Goal: Task Accomplishment & Management: Manage account settings

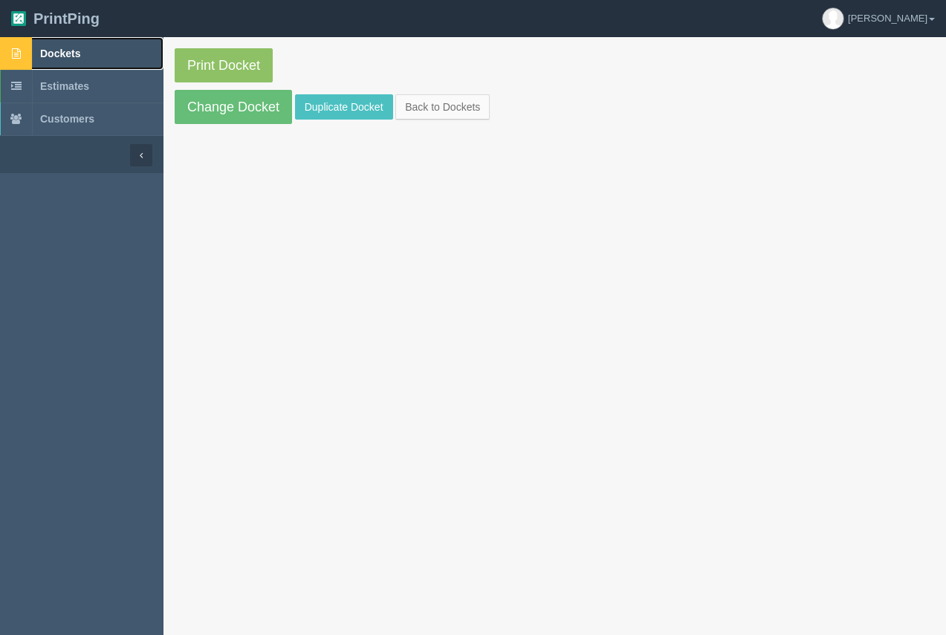
click at [71, 48] on span "Dockets" at bounding box center [60, 54] width 40 height 12
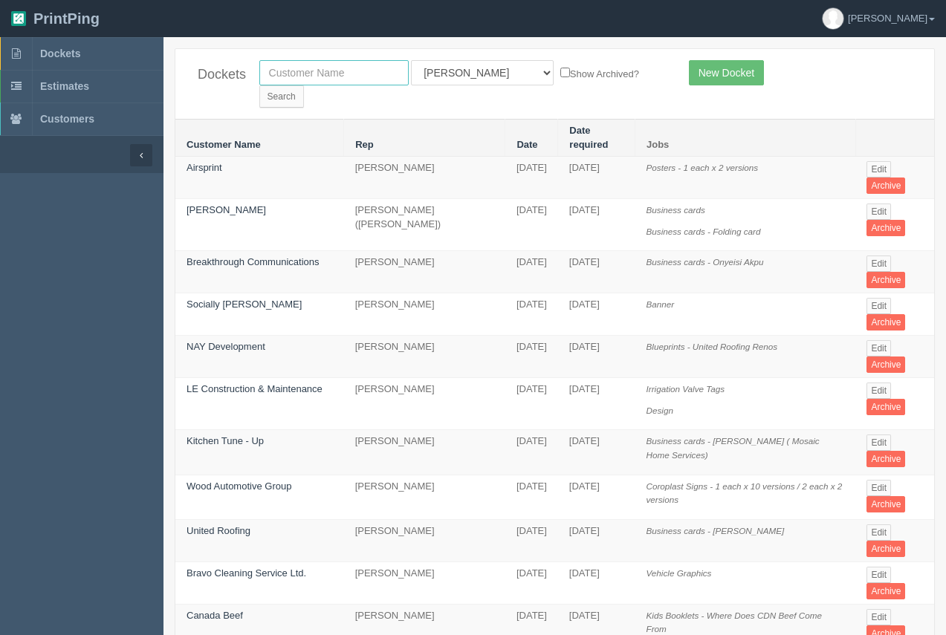
click at [328, 68] on input "text" at bounding box center [333, 72] width 149 height 25
type input "united roofing"
click at [304, 85] on input "Search" at bounding box center [281, 96] width 45 height 22
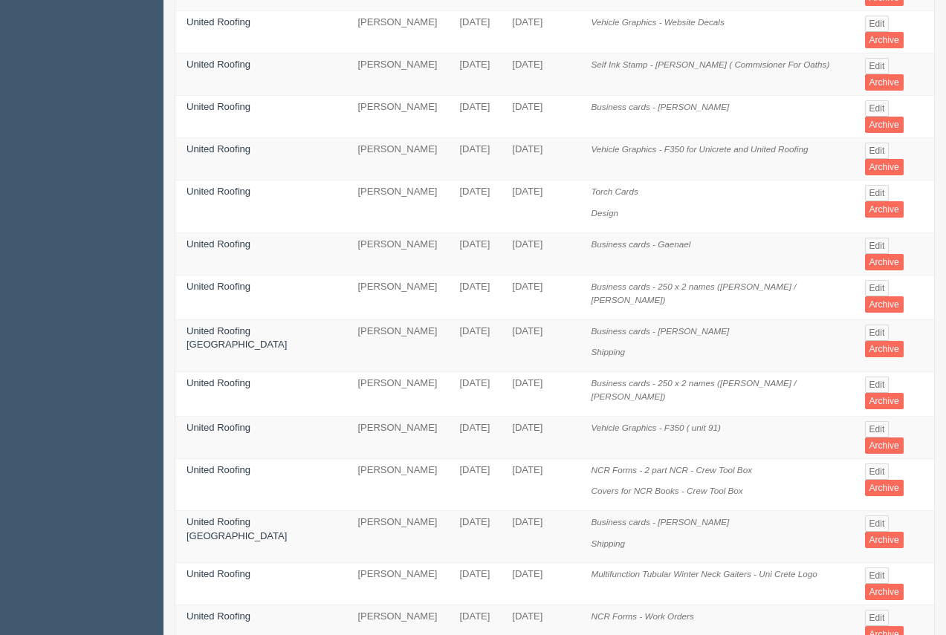
scroll to position [745, 0]
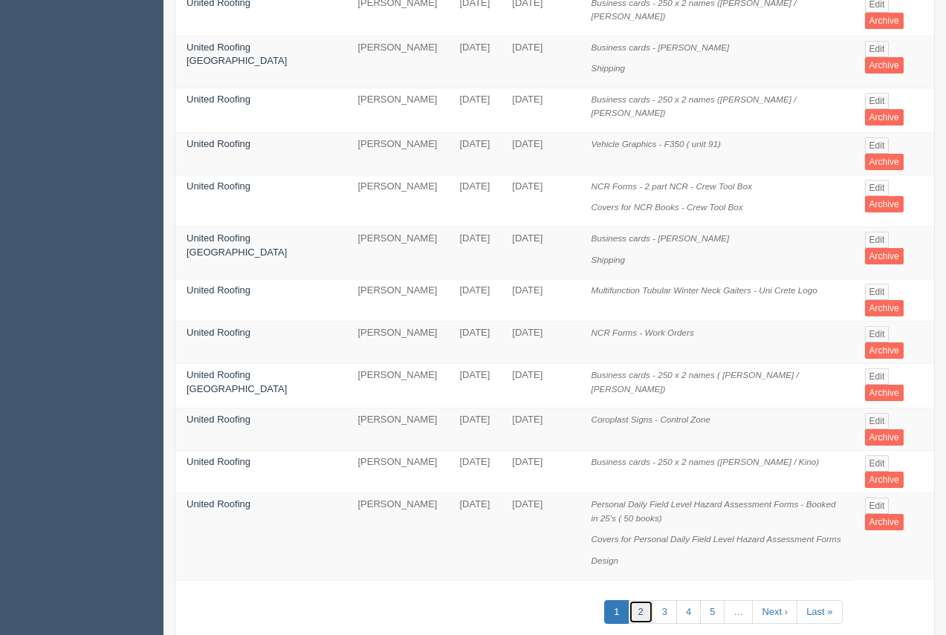
click at [638, 601] on link "2" at bounding box center [641, 613] width 25 height 25
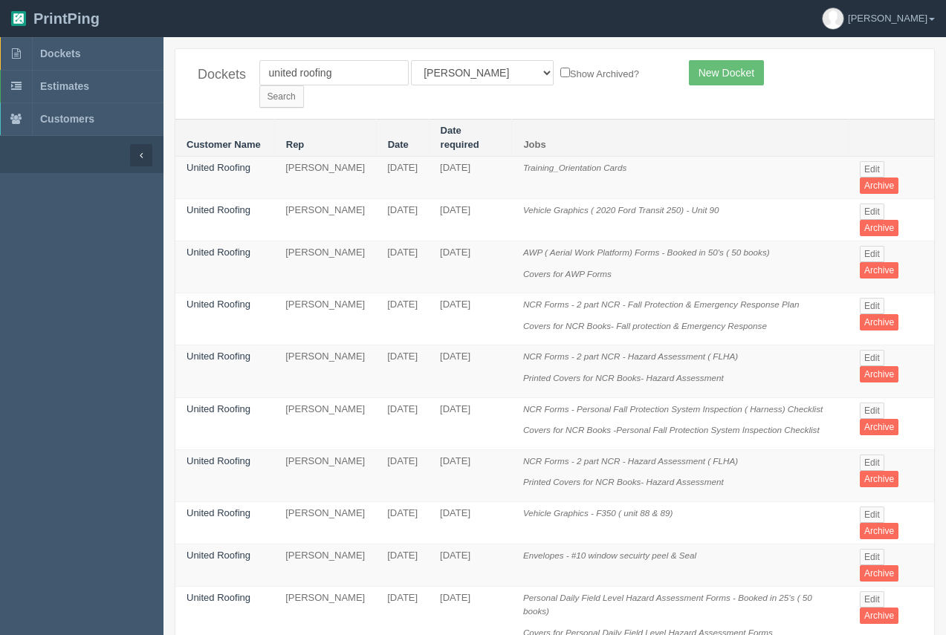
scroll to position [808, 0]
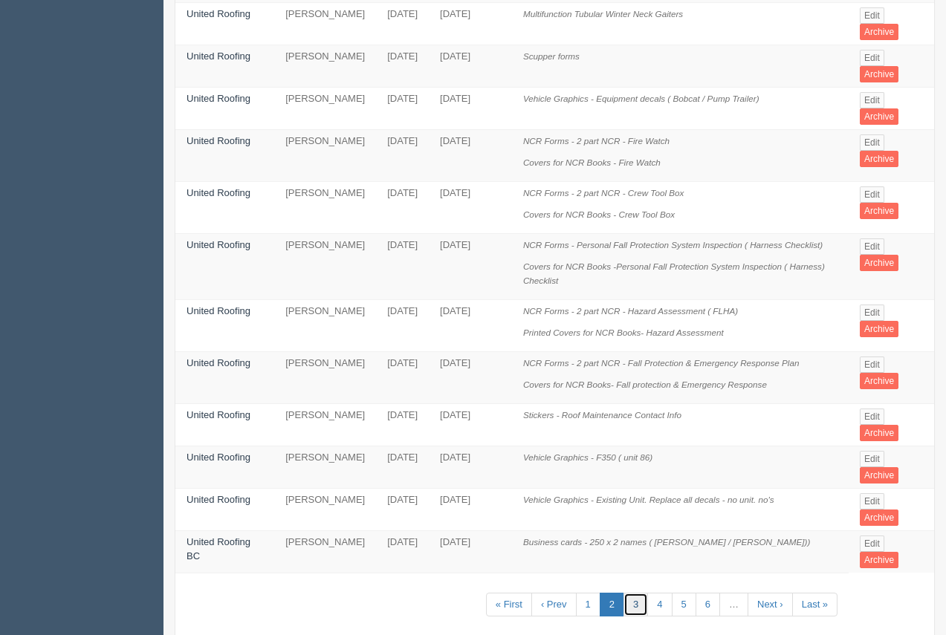
click at [635, 593] on link "3" at bounding box center [636, 605] width 25 height 25
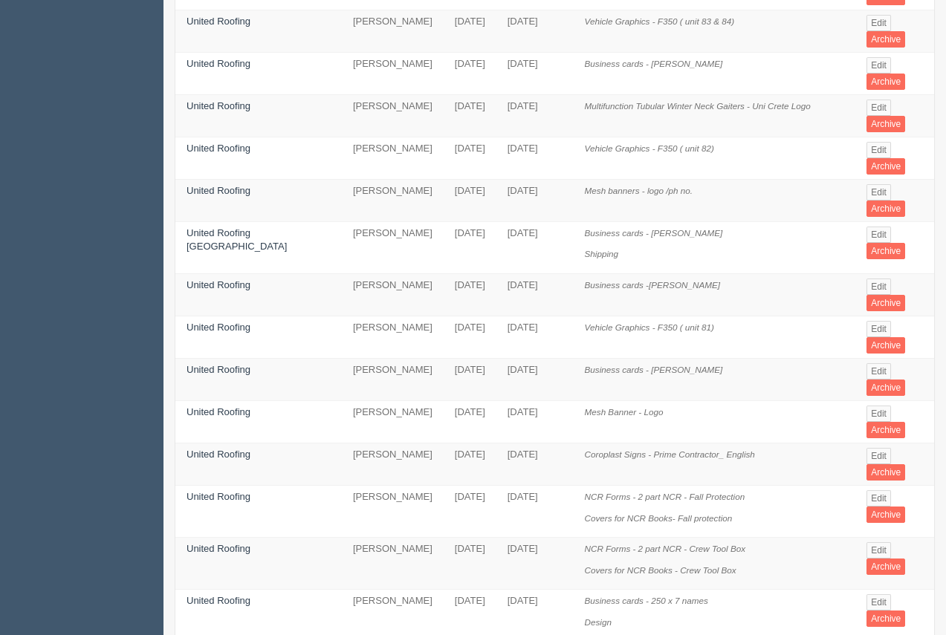
scroll to position [769, 0]
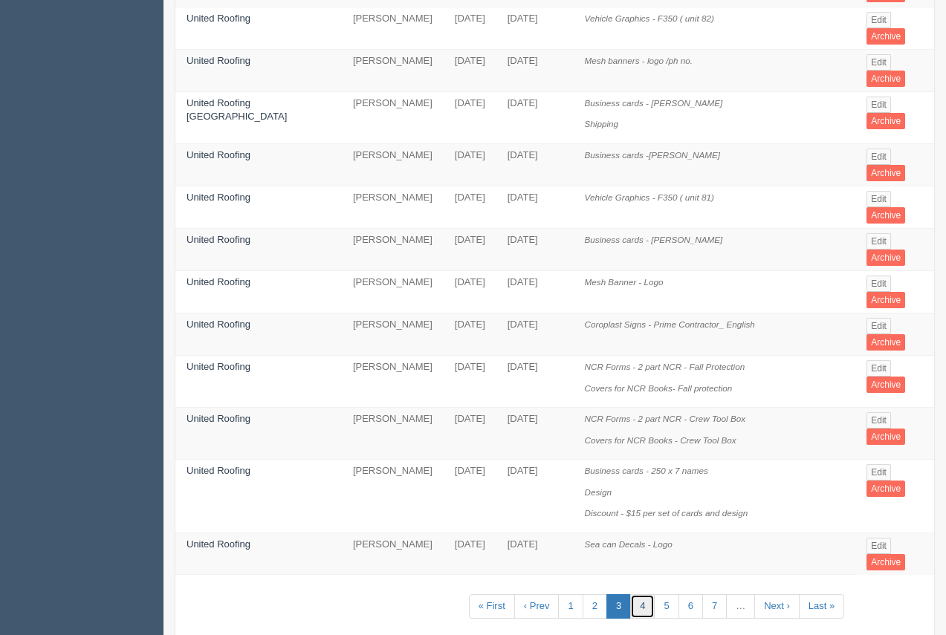
click at [643, 595] on link "4" at bounding box center [642, 607] width 25 height 25
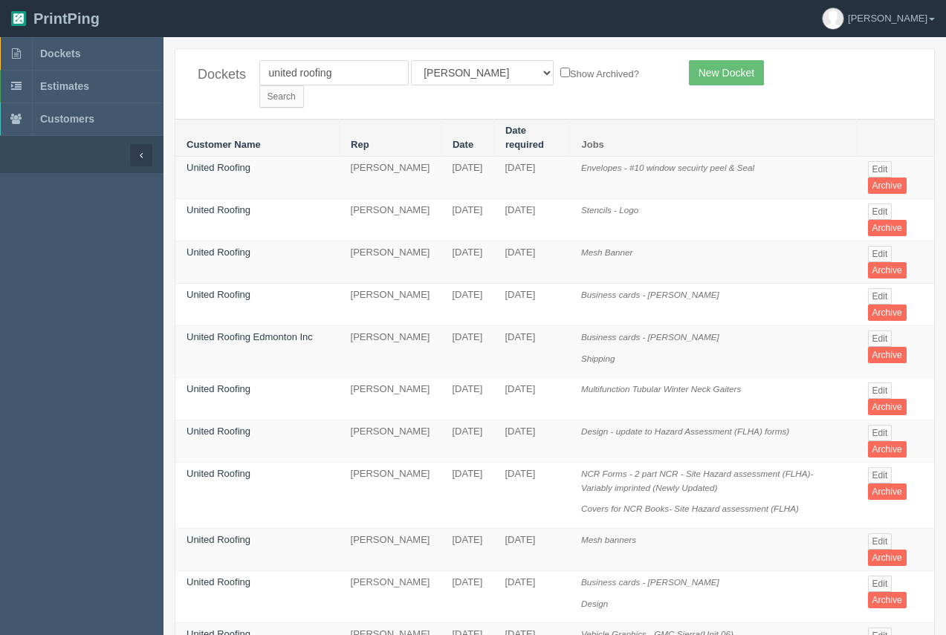
click at [234, 199] on td "United Roofing" at bounding box center [257, 220] width 164 height 42
click at [213, 204] on link "United Roofing" at bounding box center [219, 209] width 64 height 11
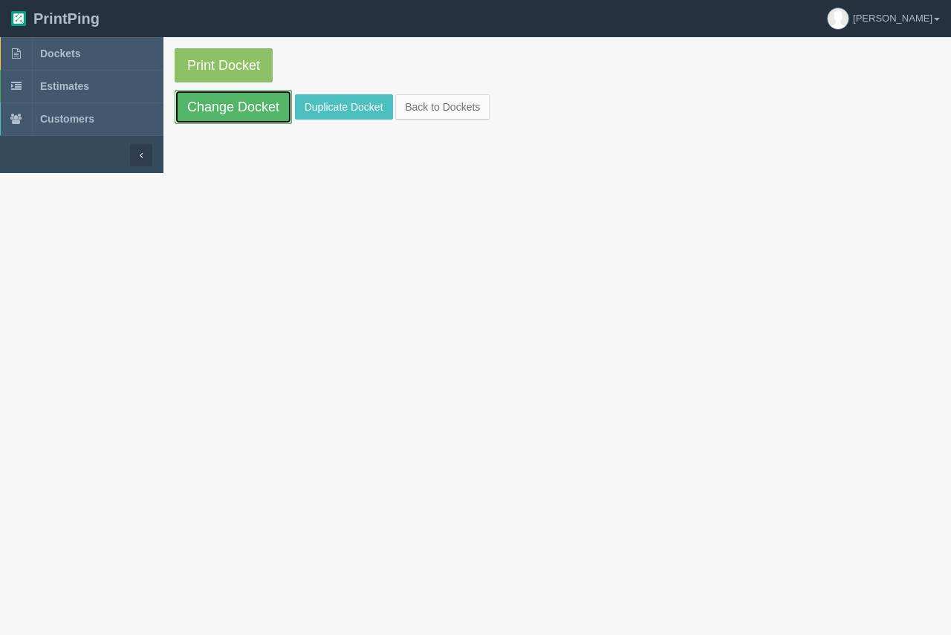
click at [241, 104] on link "Change Docket" at bounding box center [233, 107] width 117 height 34
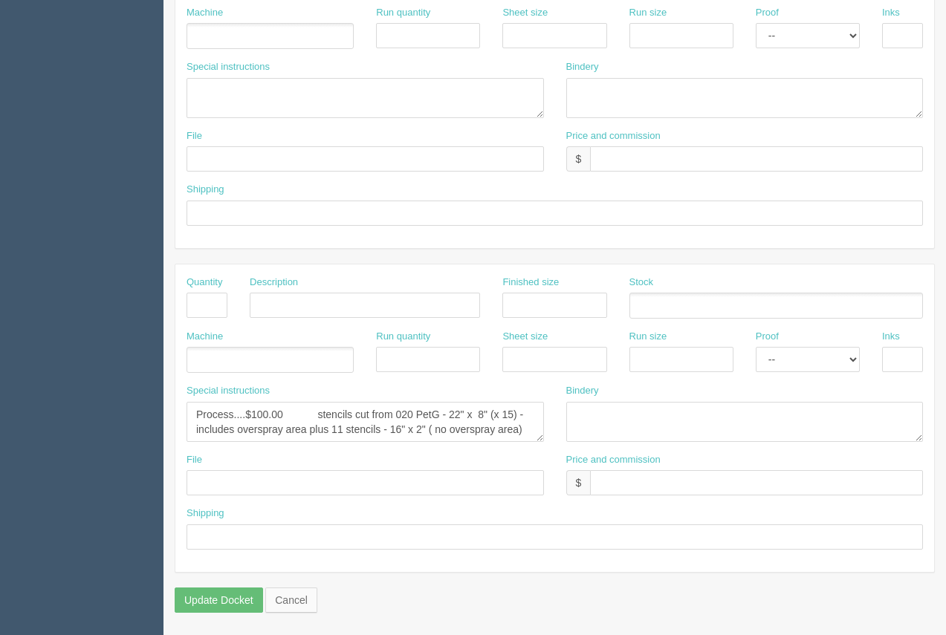
scroll to position [699, 0]
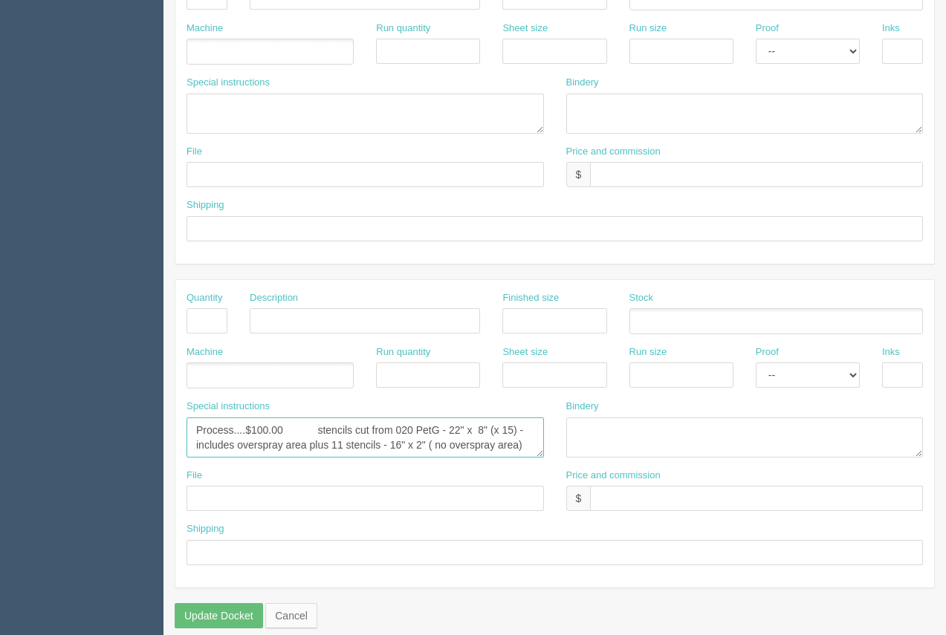
click at [358, 441] on textarea "Process....$100.00 stencils cut from 020 PetG - 22" x 8" (x 15) - includes over…" at bounding box center [365, 438] width 357 height 40
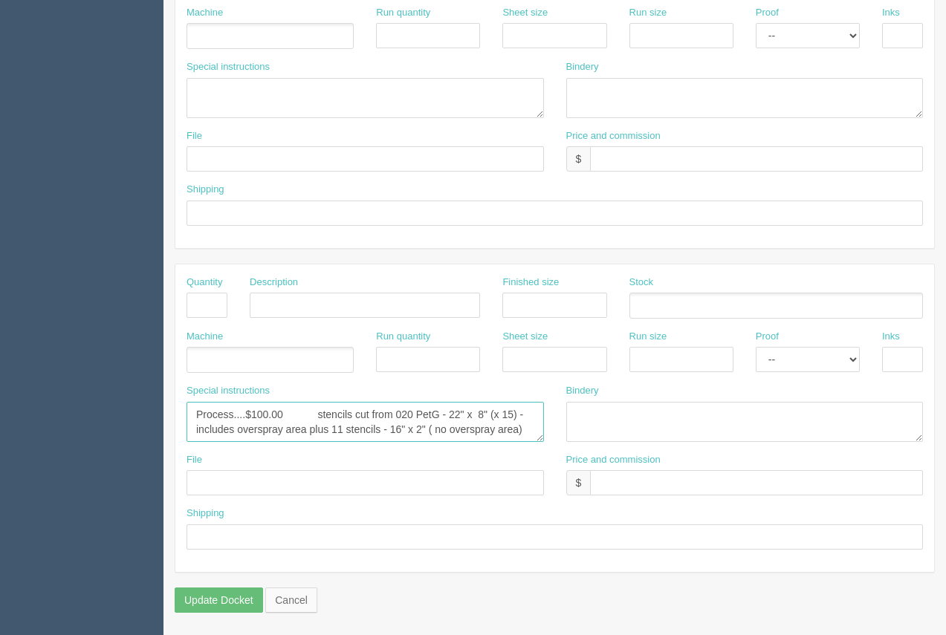
click at [330, 424] on textarea "Process....$100.00 stencils cut from 020 PetG - 22" x 8" (x 15) - includes over…" at bounding box center [365, 422] width 357 height 40
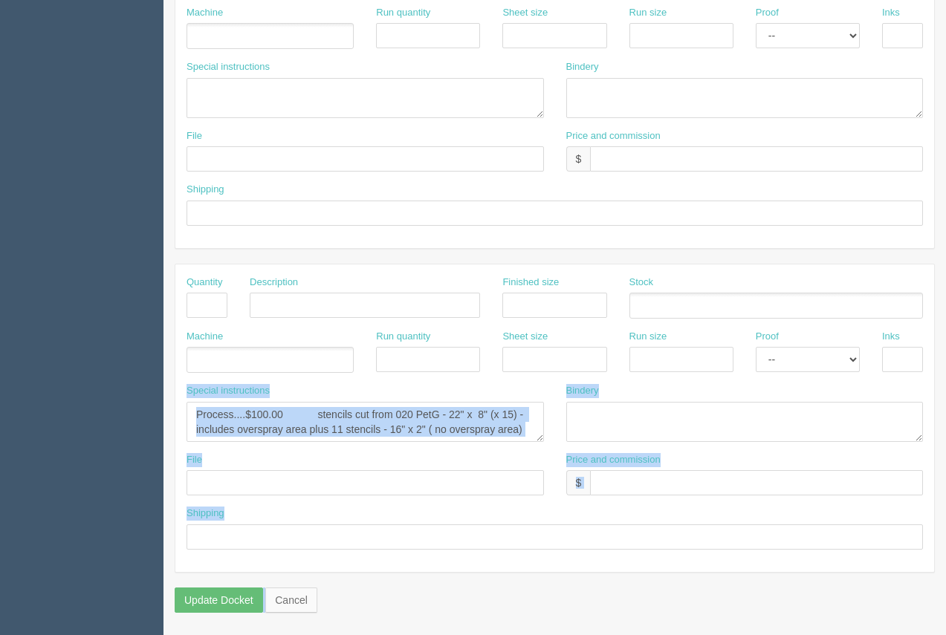
drag, startPoint x: 944, startPoint y: 355, endPoint x: 948, endPoint y: 340, distance: 15.3
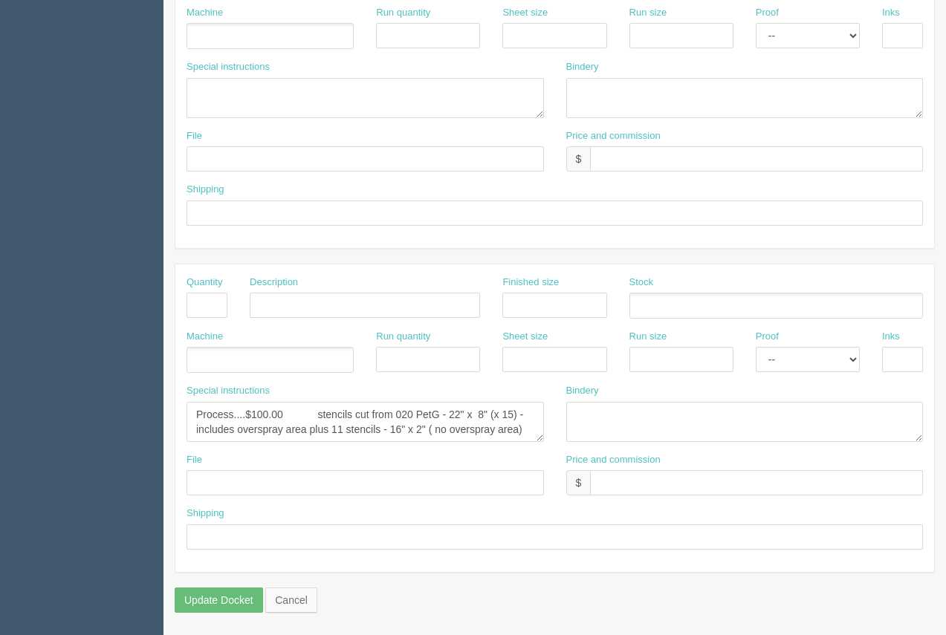
click at [873, 372] on div "Inks" at bounding box center [902, 357] width 63 height 54
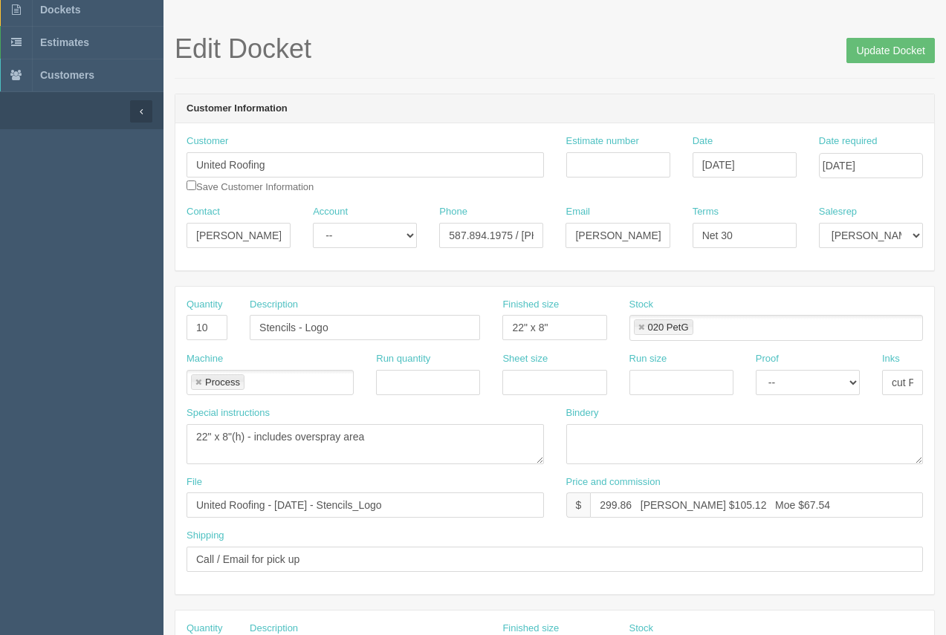
scroll to position [0, 0]
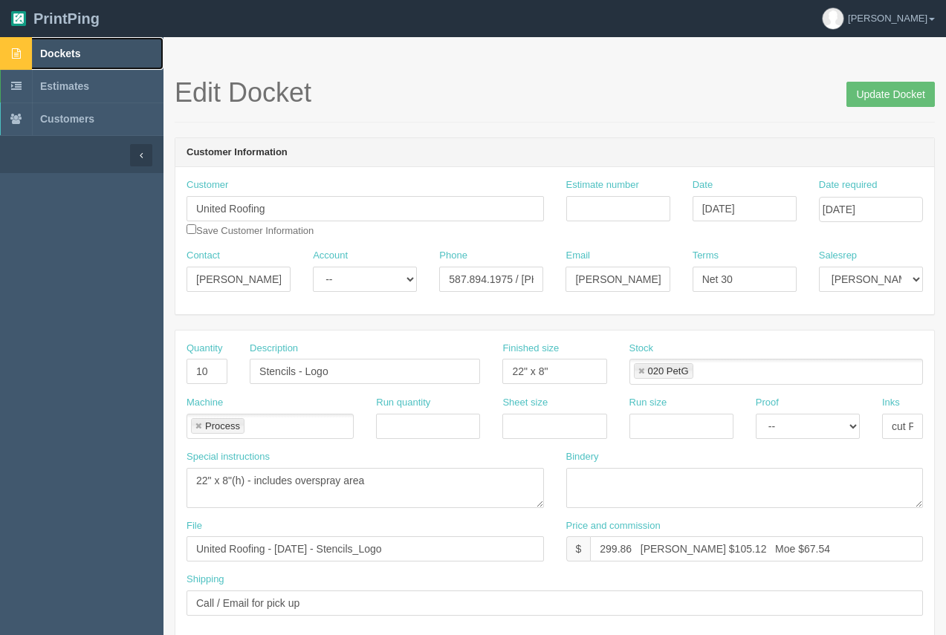
click at [74, 59] on link "Dockets" at bounding box center [82, 53] width 164 height 33
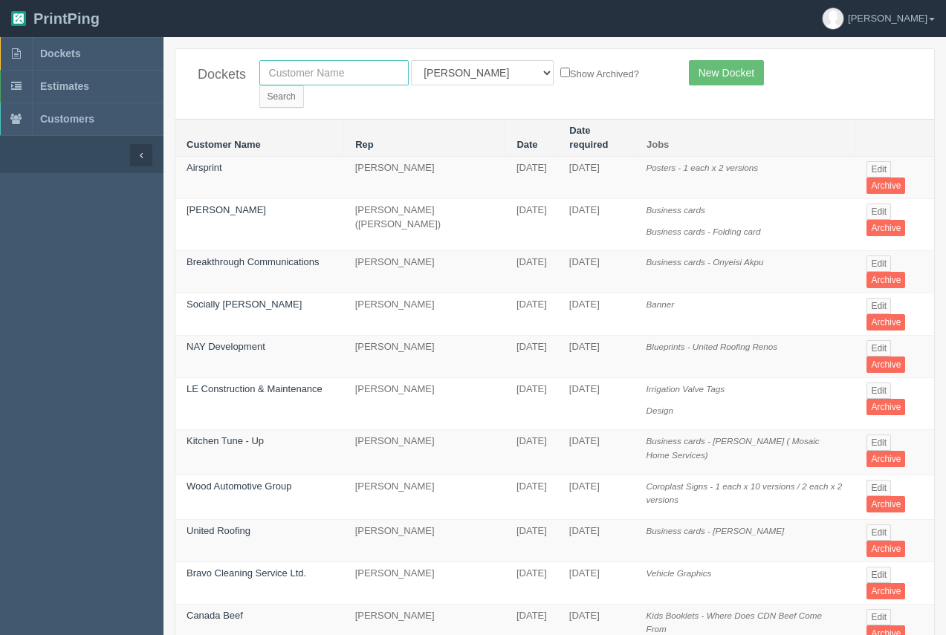
click at [348, 77] on input "text" at bounding box center [333, 72] width 149 height 25
type input "united roofing"
click at [304, 85] on input "Search" at bounding box center [281, 96] width 45 height 22
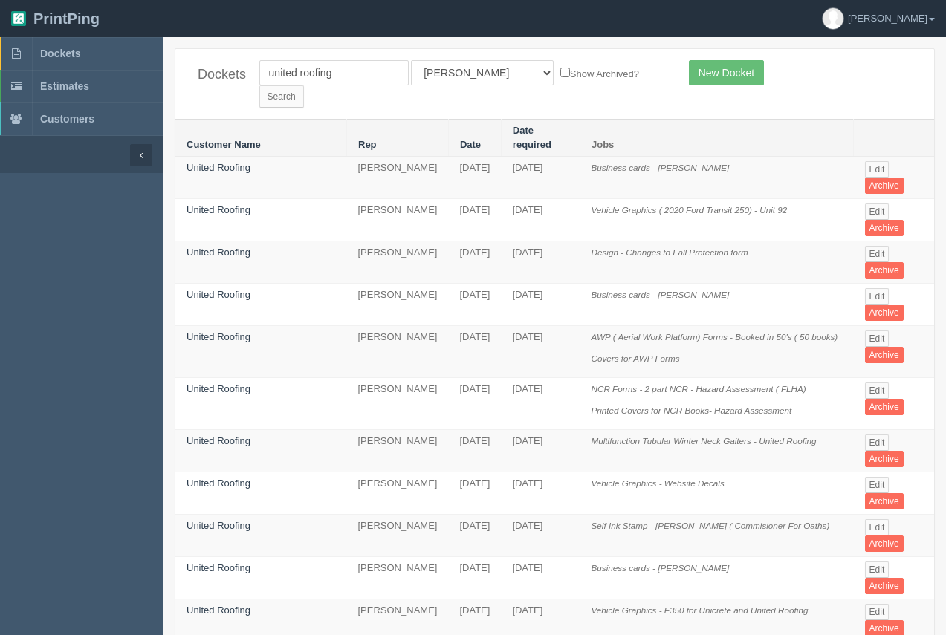
scroll to position [745, 0]
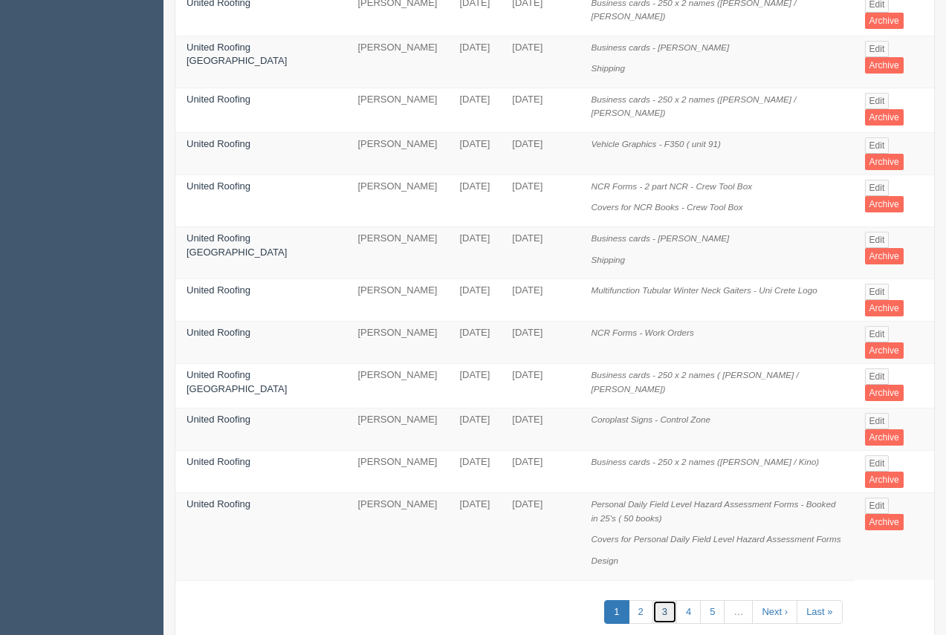
click at [661, 601] on link "3" at bounding box center [665, 613] width 25 height 25
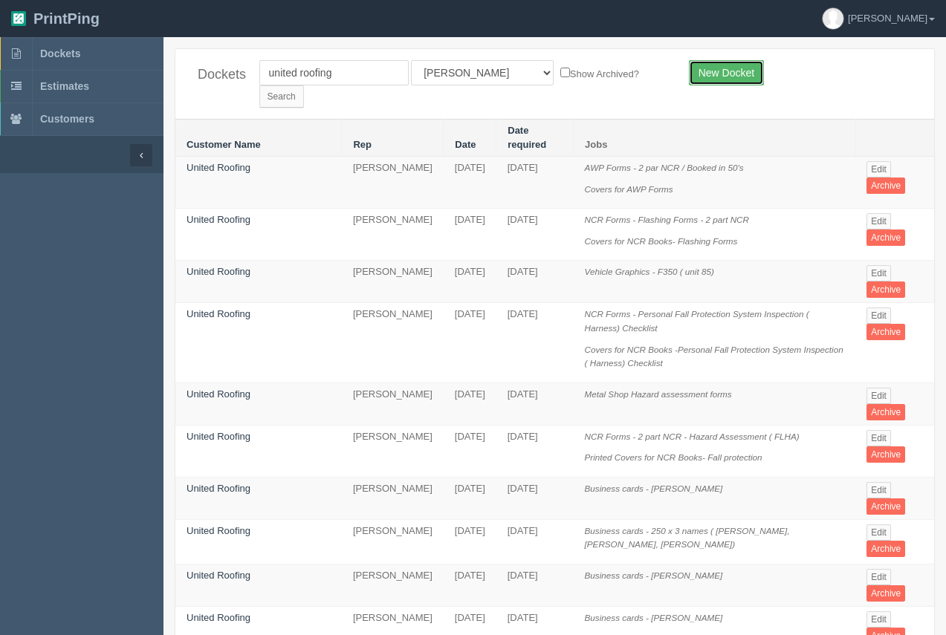
click at [725, 74] on link "New Docket" at bounding box center [726, 72] width 75 height 25
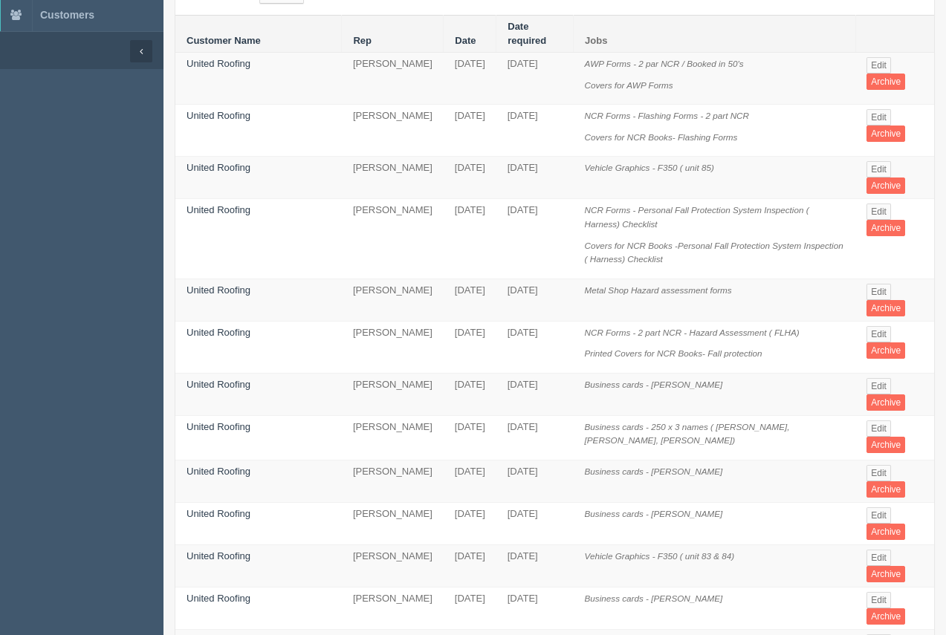
scroll to position [769, 0]
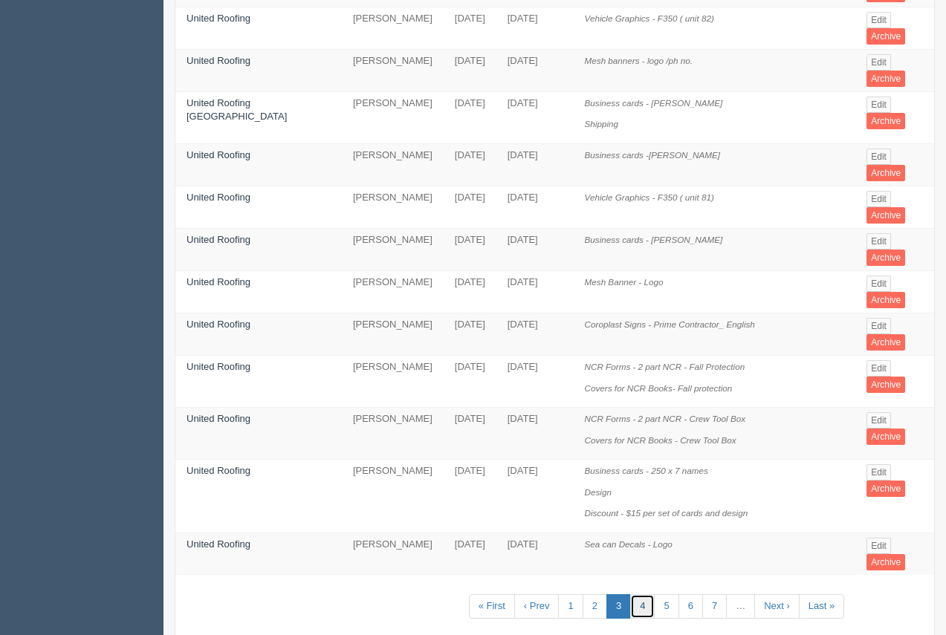
click at [632, 595] on link "4" at bounding box center [642, 607] width 25 height 25
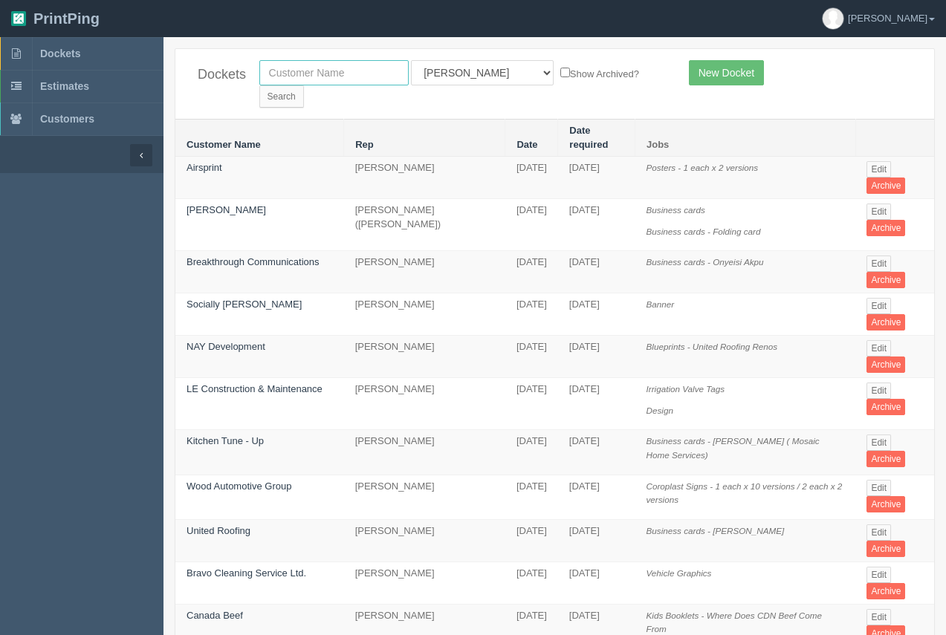
click at [329, 82] on input "text" at bounding box center [333, 72] width 149 height 25
drag, startPoint x: 329, startPoint y: 65, endPoint x: 249, endPoint y: 68, distance: 80.3
click at [249, 68] on div "wood All Users [PERSON_NAME] Test 1 [PERSON_NAME] [PERSON_NAME] [PERSON_NAME] F…" at bounding box center [463, 84] width 430 height 48
type input "united roofing"
click at [304, 85] on input "Search" at bounding box center [281, 96] width 45 height 22
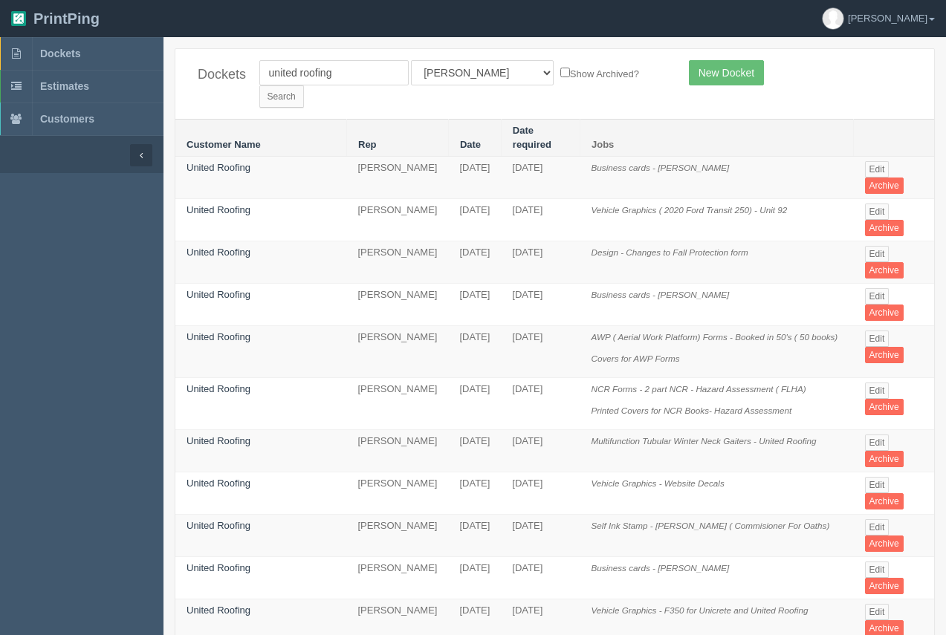
drag, startPoint x: 945, startPoint y: 195, endPoint x: 974, endPoint y: 350, distance: 157.1
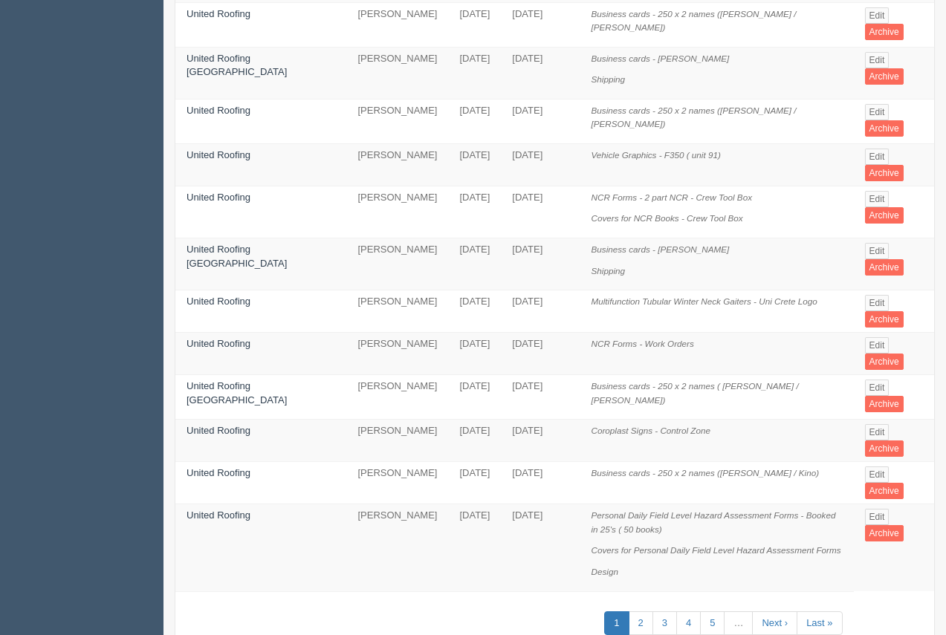
scroll to position [745, 0]
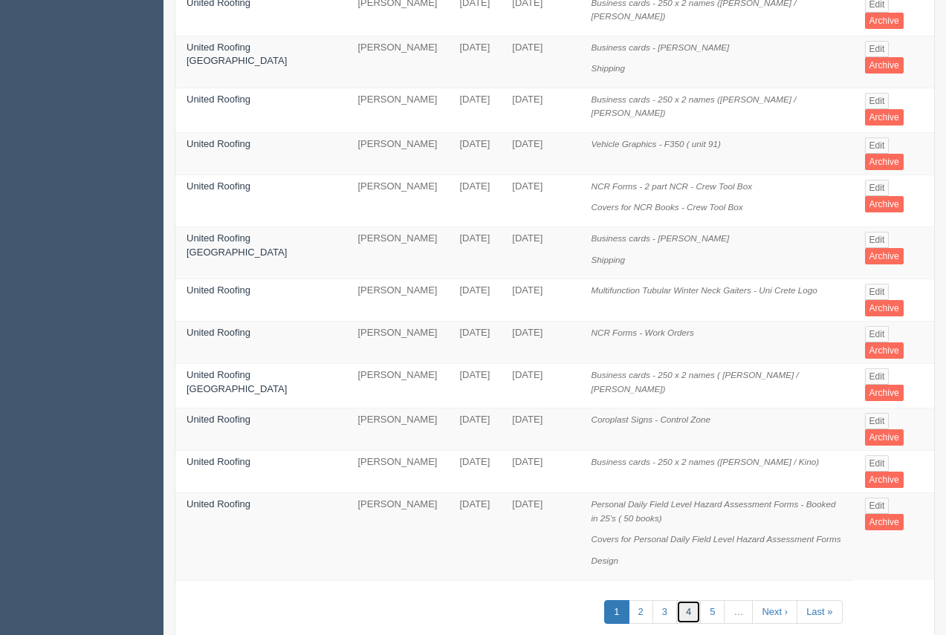
click at [686, 601] on link "4" at bounding box center [688, 613] width 25 height 25
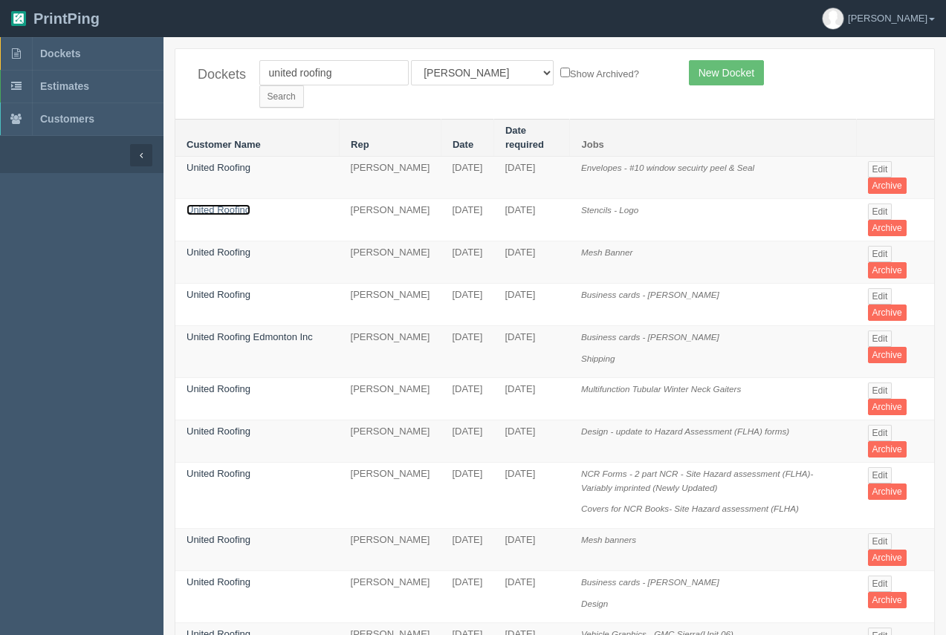
click at [229, 204] on link "United Roofing" at bounding box center [219, 209] width 64 height 11
drag, startPoint x: 229, startPoint y: 191, endPoint x: 232, endPoint y: 182, distance: 9.4
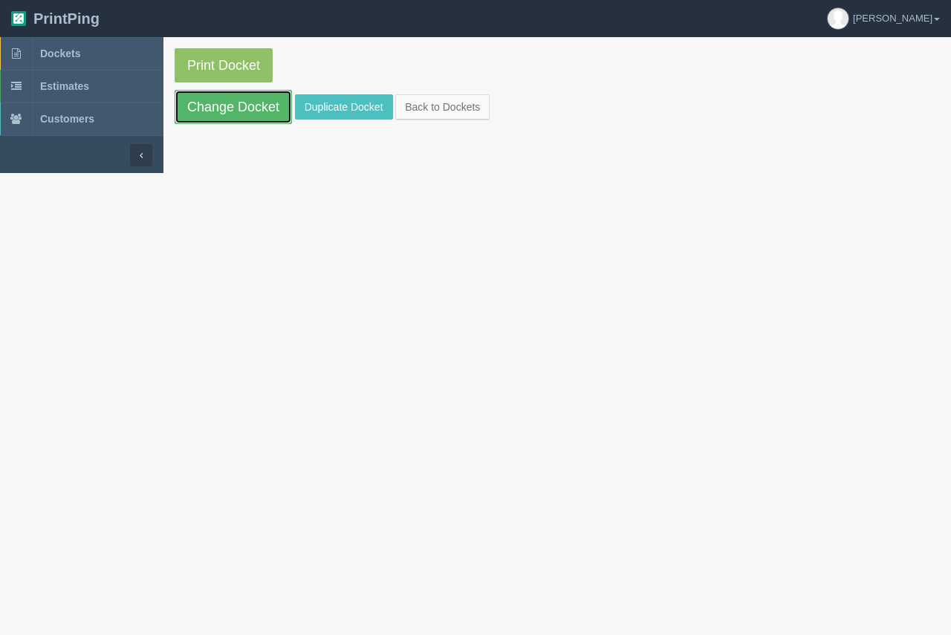
click at [241, 114] on link "Change Docket" at bounding box center [233, 107] width 117 height 34
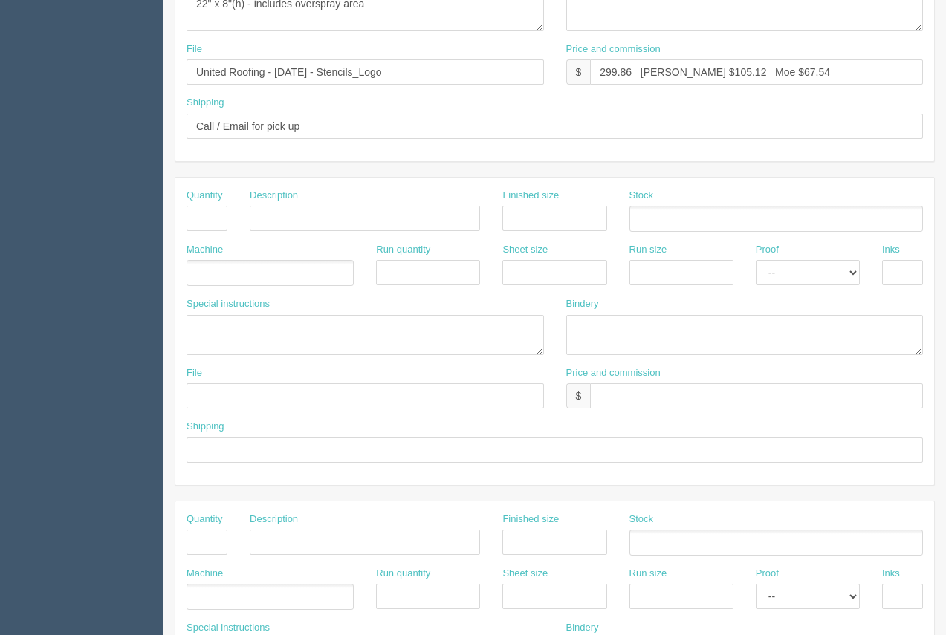
scroll to position [369, 0]
